Goal: Information Seeking & Learning: Learn about a topic

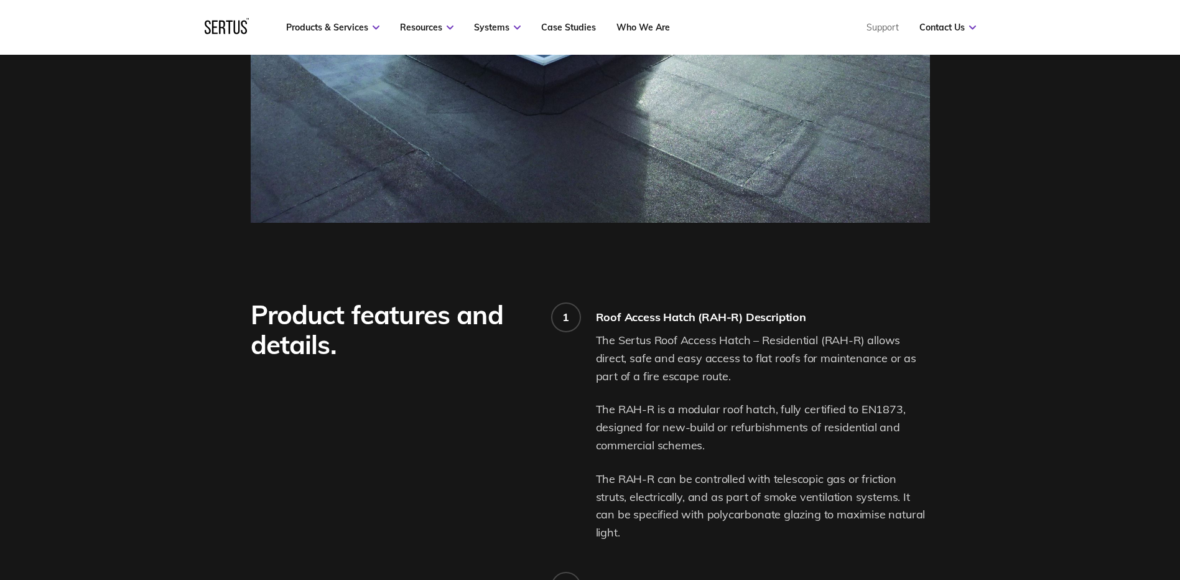
scroll to position [933, 0]
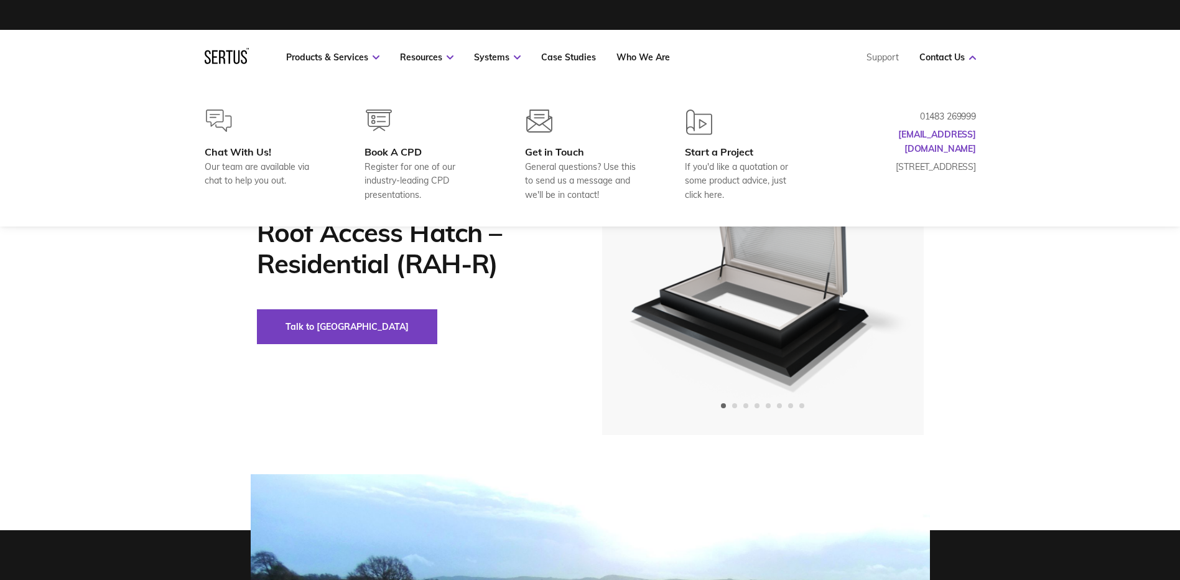
click at [956, 51] on nav "Products & Services Resources Systems Case Studies Who We Are Support Contact U…" at bounding box center [591, 57] width 772 height 55
